Goal: Entertainment & Leisure: Consume media (video, audio)

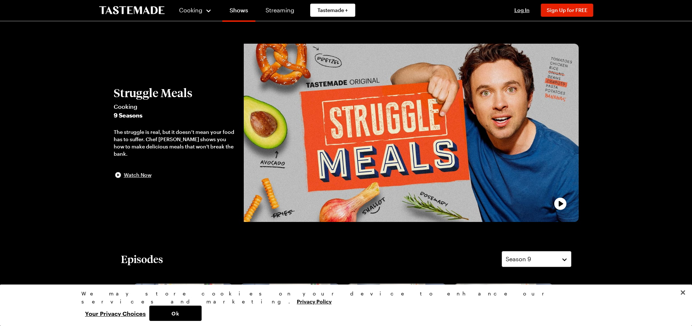
click at [134, 171] on span "Watch Now" at bounding box center [138, 174] width 28 height 7
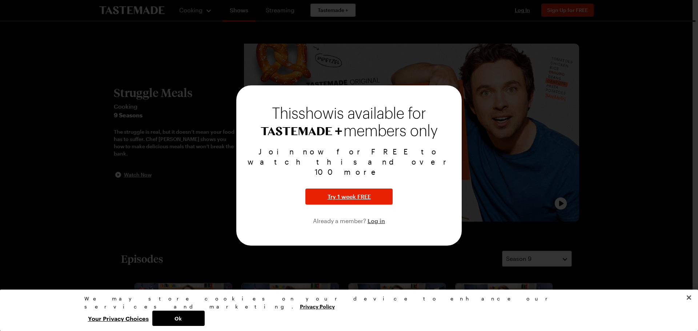
click at [149, 209] on div at bounding box center [349, 165] width 698 height 331
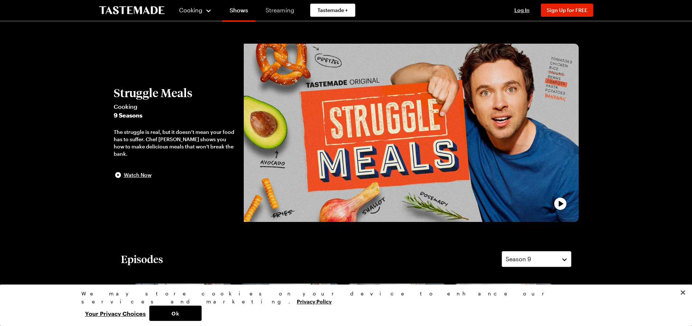
click at [279, 12] on link "Streaming" at bounding box center [279, 10] width 43 height 20
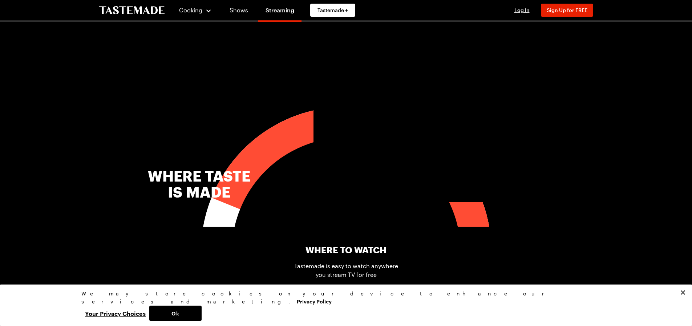
scroll to position [254, 0]
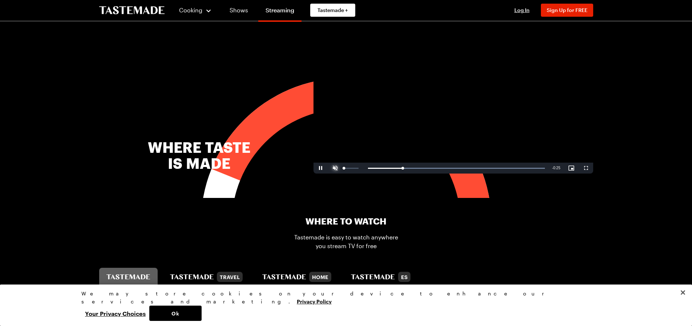
click at [334, 168] on span "Video Player" at bounding box center [335, 168] width 15 height 0
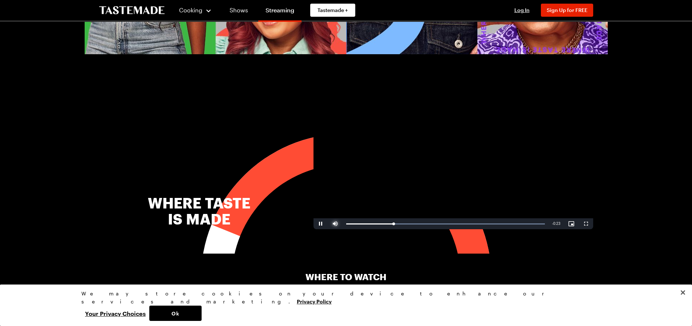
scroll to position [182, 0]
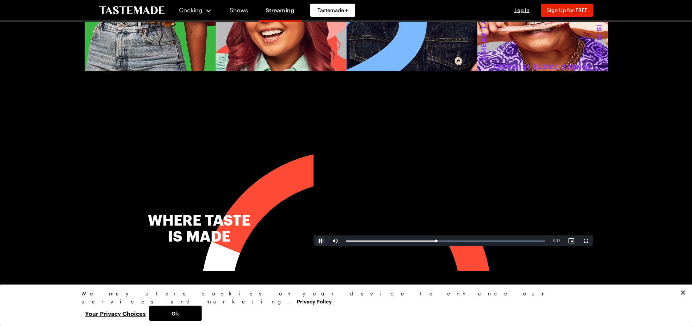
click at [322, 241] on span "Video Player" at bounding box center [321, 241] width 15 height 0
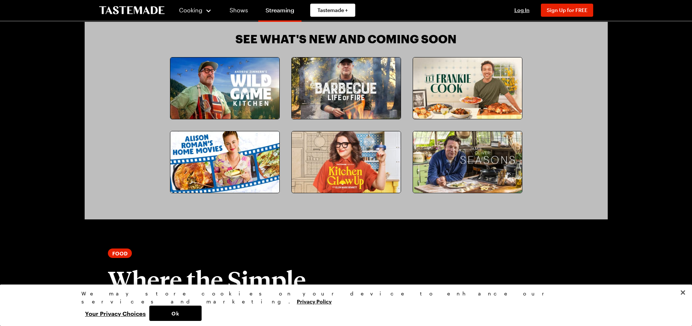
scroll to position [654, 0]
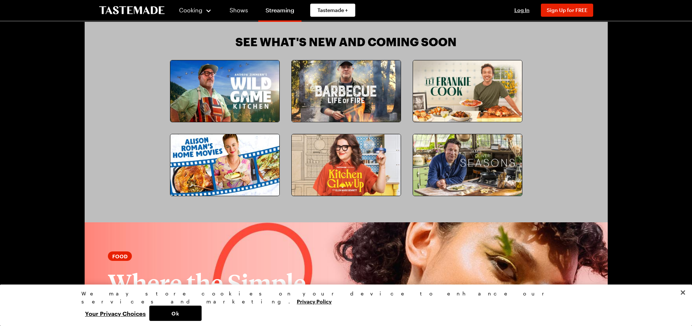
click at [455, 86] on img at bounding box center [467, 90] width 109 height 61
